Goal: Information Seeking & Learning: Learn about a topic

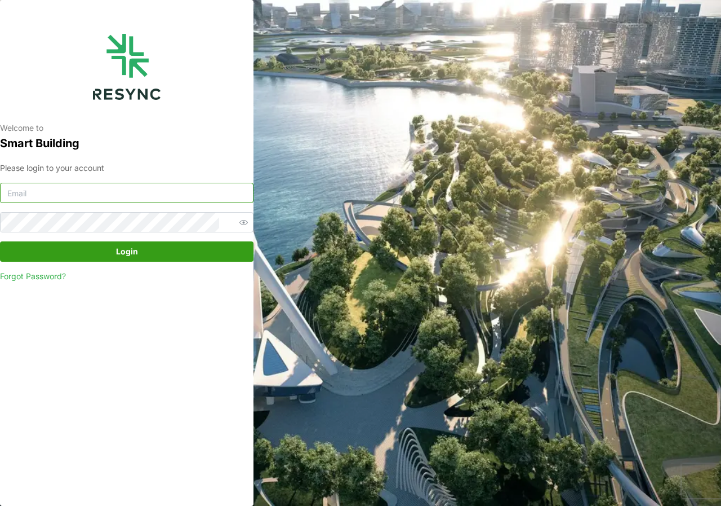
type input "[DOMAIN_NAME][EMAIL_ADDRESS][DOMAIN_NAME]"
click at [130, 252] on span "Login" at bounding box center [127, 251] width 22 height 19
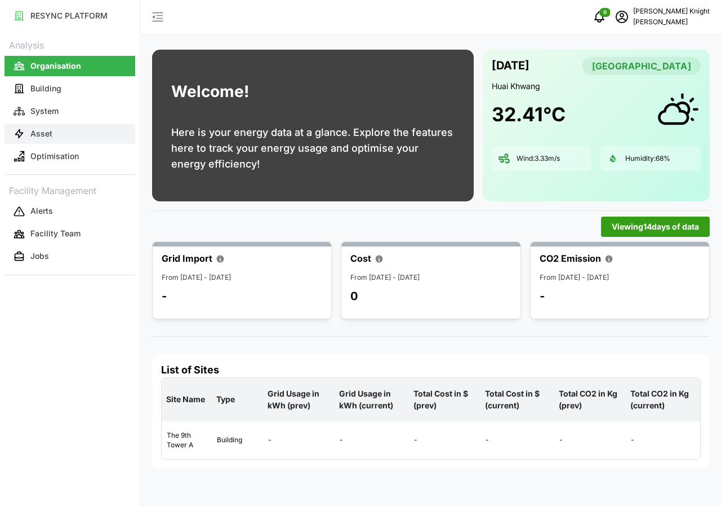
click at [47, 136] on p "Asset" at bounding box center [41, 133] width 22 height 11
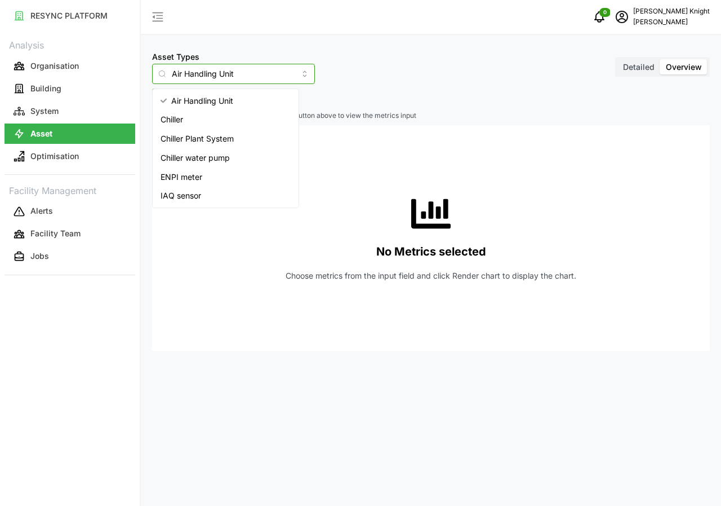
click at [292, 74] on input "Air Handling Unit" at bounding box center [233, 74] width 163 height 20
click at [187, 197] on span "IAQ sensor" at bounding box center [181, 195] width 41 height 12
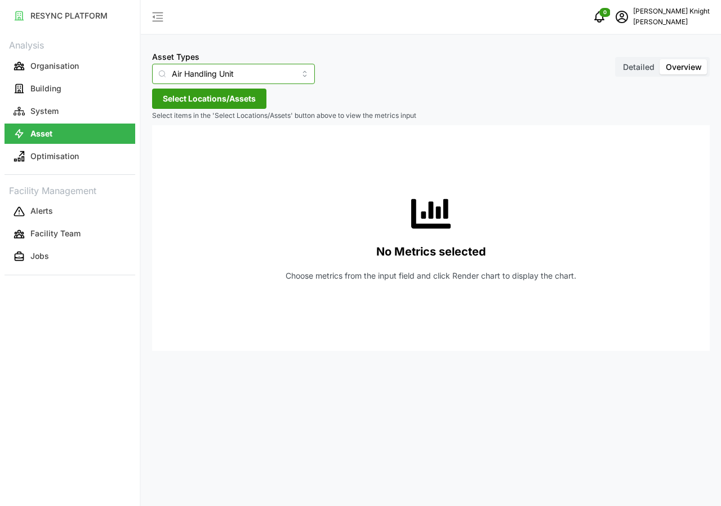
type input "IAQ sensor"
click at [638, 70] on span "Detailed" at bounding box center [639, 67] width 32 height 10
click at [618, 59] on input "Detailed" at bounding box center [618, 59] width 0 height 0
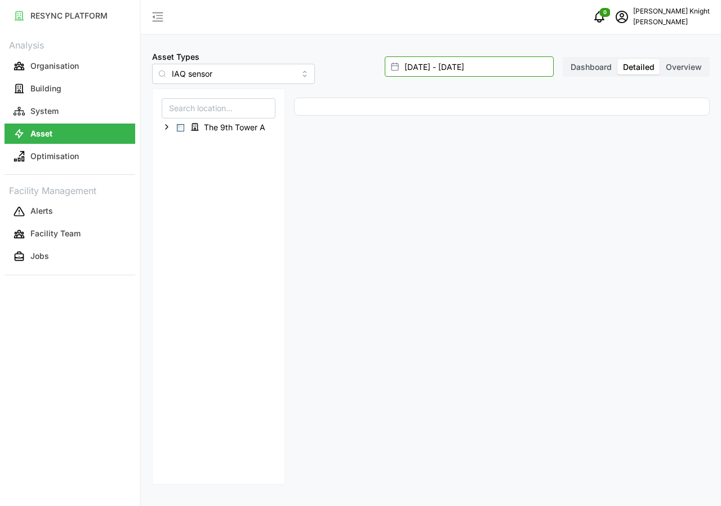
click at [462, 75] on input "18 Sep 2025 - 18 Sep 2025" at bounding box center [469, 66] width 169 height 20
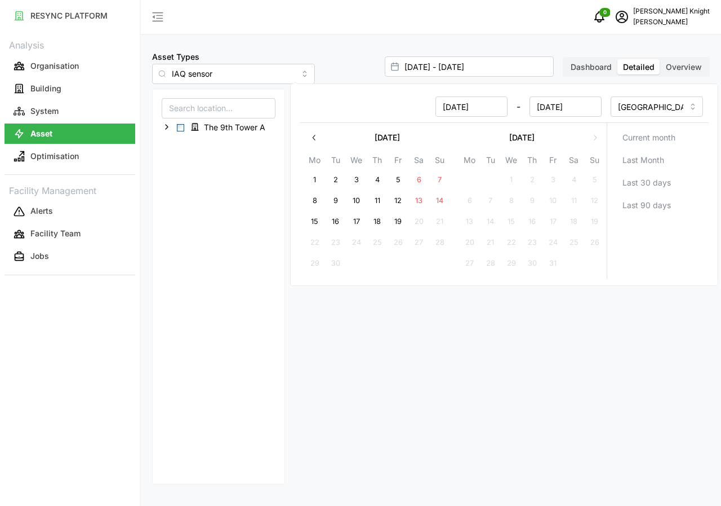
click at [402, 218] on button "19" at bounding box center [398, 221] width 20 height 20
type input "18 Sep 2025 - 19 Sep 2025"
type input "19 Sep 2025"
click at [401, 223] on button "19" at bounding box center [398, 221] width 20 height 20
type input "19 Sep 2025 - 19 Sep 2025"
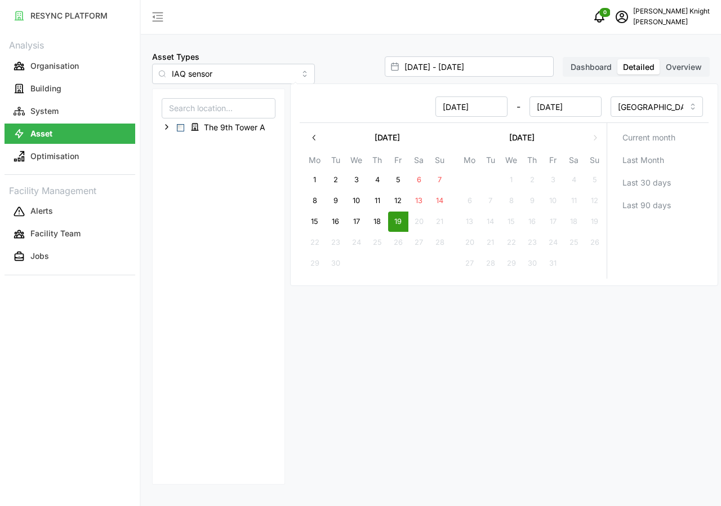
type input "19 Sep 2025"
click at [401, 223] on button "19" at bounding box center [398, 221] width 20 height 20
click at [211, 292] on div "The 9th Tower A" at bounding box center [218, 286] width 133 height 396
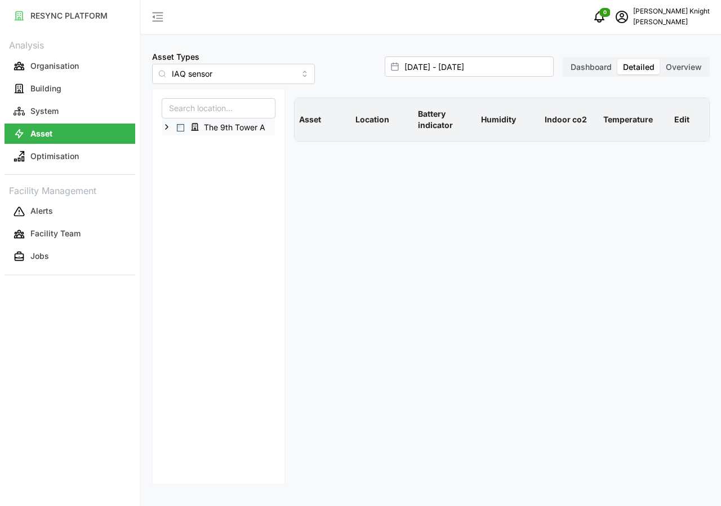
click at [178, 126] on span "Select The 9th Tower A" at bounding box center [180, 127] width 7 height 7
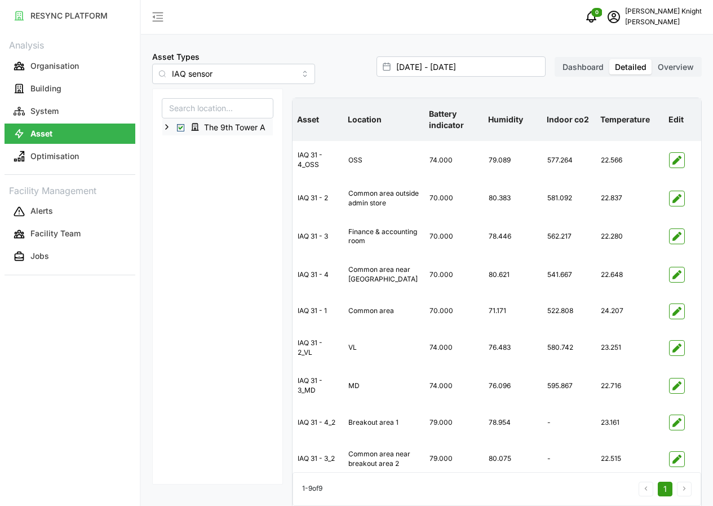
click at [181, 128] on span "Select The 9th Tower A" at bounding box center [180, 127] width 7 height 7
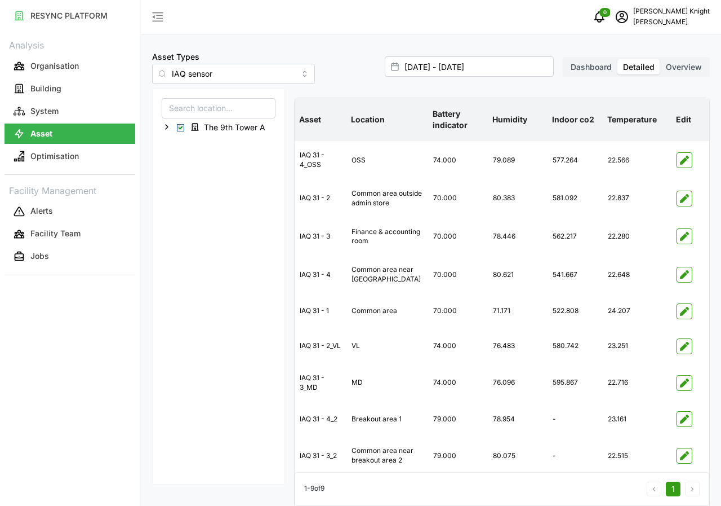
type input "18 Sep 2025 - 18 Sep 2025"
